Goal: Information Seeking & Learning: Learn about a topic

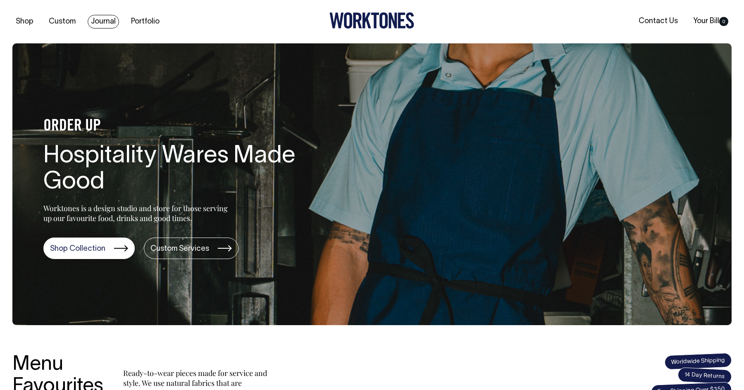
click at [114, 25] on link "Journal" at bounding box center [103, 22] width 31 height 14
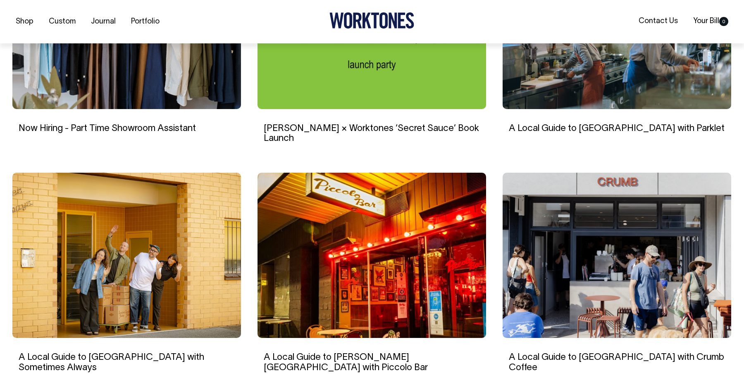
click at [203, 263] on img at bounding box center [126, 255] width 228 height 165
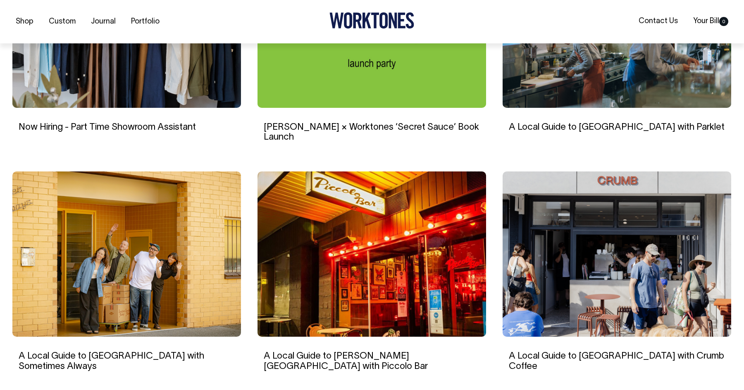
scroll to position [637, 0]
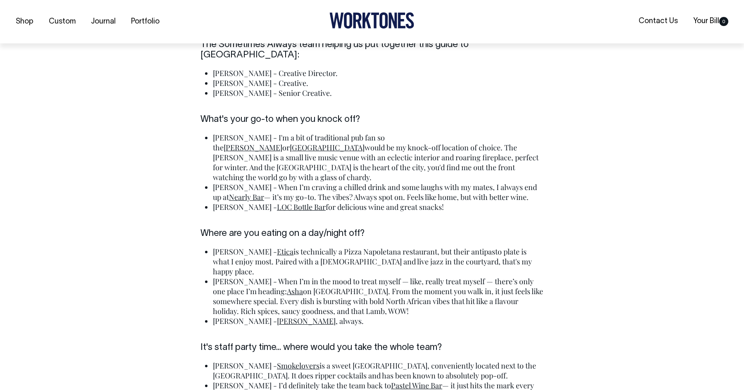
click at [282, 143] on link "[PERSON_NAME]" at bounding box center [252, 148] width 59 height 10
click at [364, 142] on link "[GEOGRAPHIC_DATA]" at bounding box center [327, 147] width 75 height 10
click at [264, 192] on link "Nearly Bar" at bounding box center [246, 197] width 35 height 10
click at [277, 202] on link "LOC Bottle Bar" at bounding box center [301, 207] width 49 height 10
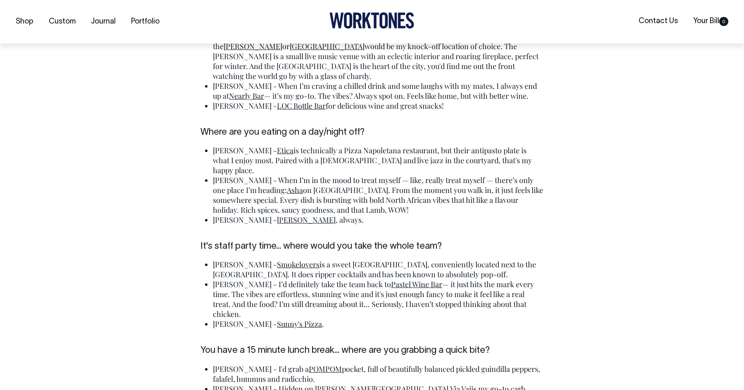
scroll to position [1860, 0]
click at [277, 145] on link "Etica" at bounding box center [285, 150] width 17 height 10
click at [287, 185] on link "Asha" at bounding box center [295, 190] width 16 height 10
click at [277, 214] on link "[PERSON_NAME]" at bounding box center [306, 219] width 59 height 10
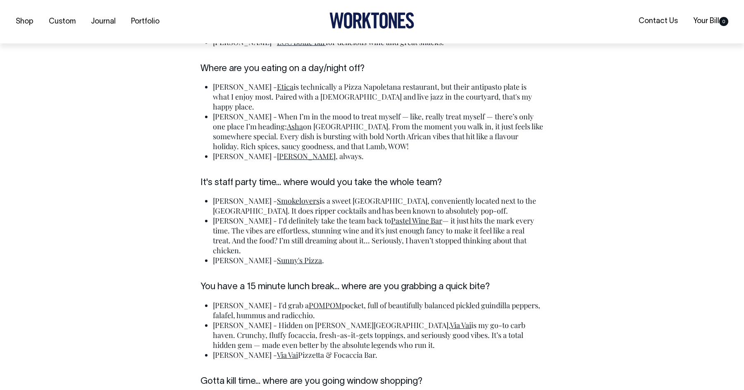
scroll to position [1924, 0]
click at [277, 195] on link "Smokelovers" at bounding box center [298, 200] width 43 height 10
click at [391, 215] on link "Pastel Wine Bar" at bounding box center [416, 220] width 51 height 10
click at [277, 255] on link "Sunny's Pizza" at bounding box center [299, 260] width 45 height 10
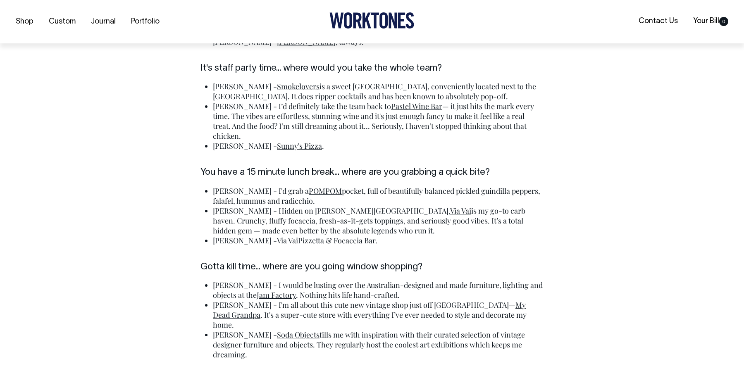
click at [309, 186] on link "POMPOM" at bounding box center [325, 191] width 33 height 10
click at [450, 205] on link "Via Vai" at bounding box center [460, 210] width 21 height 10
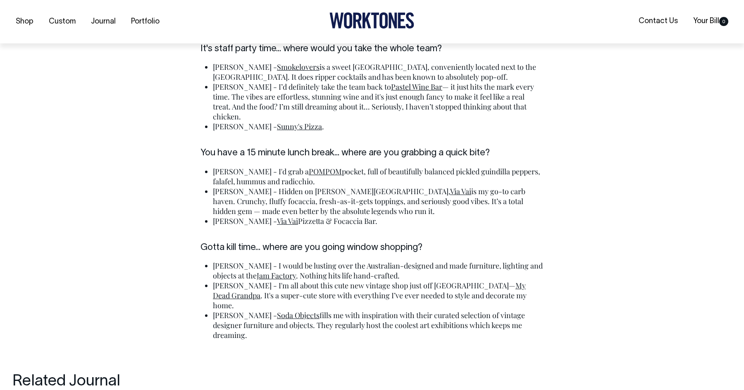
scroll to position [2058, 0]
click at [257, 270] on link "Jam Factory" at bounding box center [276, 275] width 39 height 10
click at [463, 280] on link "My Dead Grandpa" at bounding box center [369, 290] width 313 height 20
click at [277, 310] on link "Soda Objects" at bounding box center [298, 315] width 43 height 10
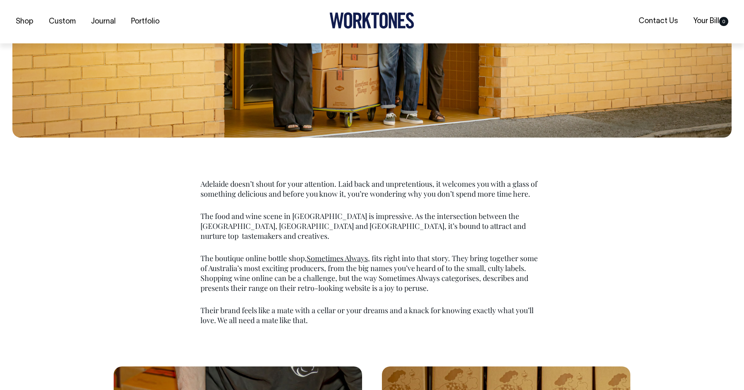
scroll to position [375, 0]
click at [333, 253] on link "Sometimes Always" at bounding box center [336, 258] width 61 height 10
